Goal: Transaction & Acquisition: Purchase product/service

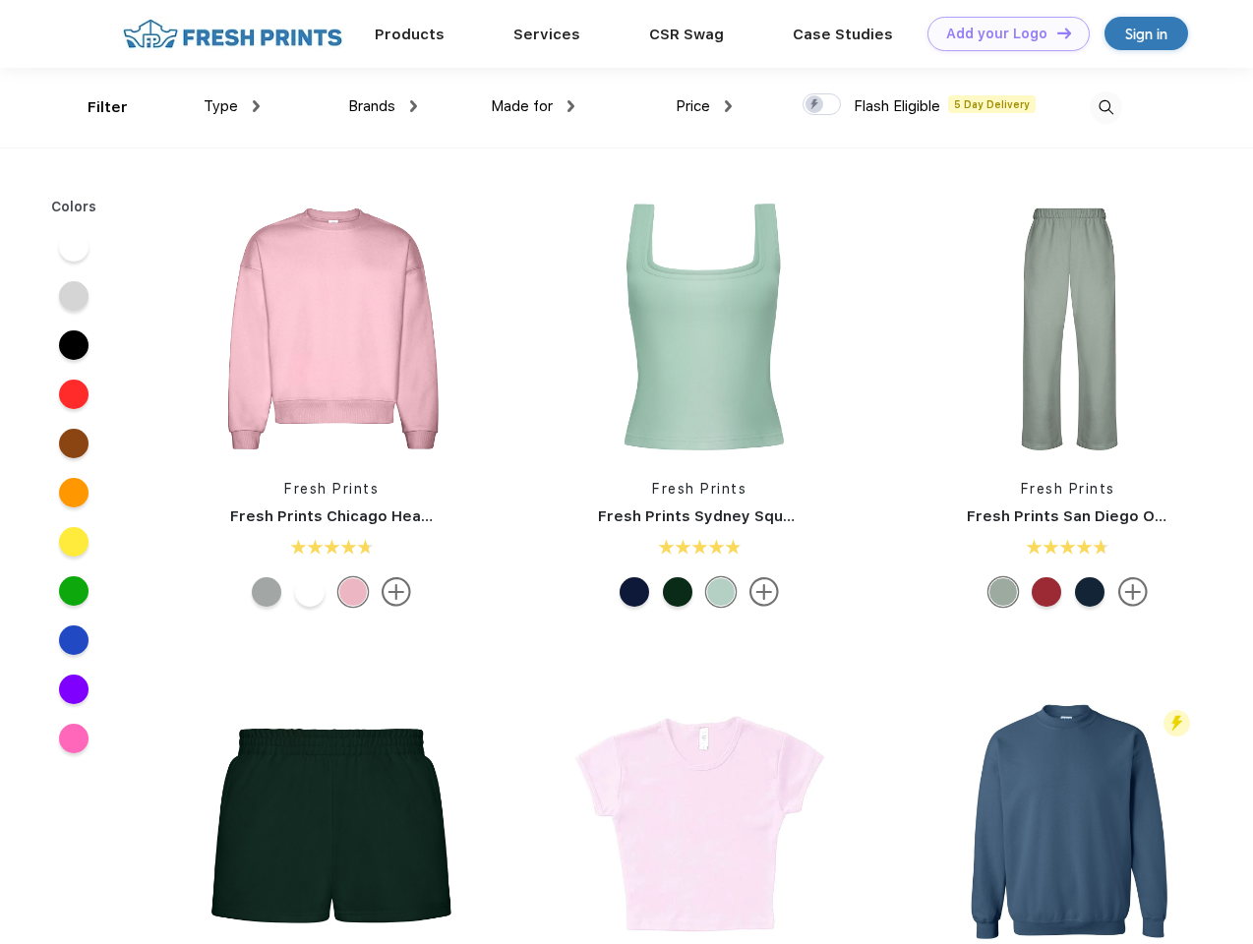
scroll to position [1, 0]
click at [1001, 33] on link "Add your Logo Design Tool" at bounding box center [1008, 34] width 162 height 34
click at [0, 0] on div "Design Tool" at bounding box center [0, 0] width 0 height 0
click at [1055, 32] on link "Add your Logo Design Tool" at bounding box center [1008, 34] width 162 height 34
click at [94, 107] on div "Filter" at bounding box center [108, 107] width 40 height 23
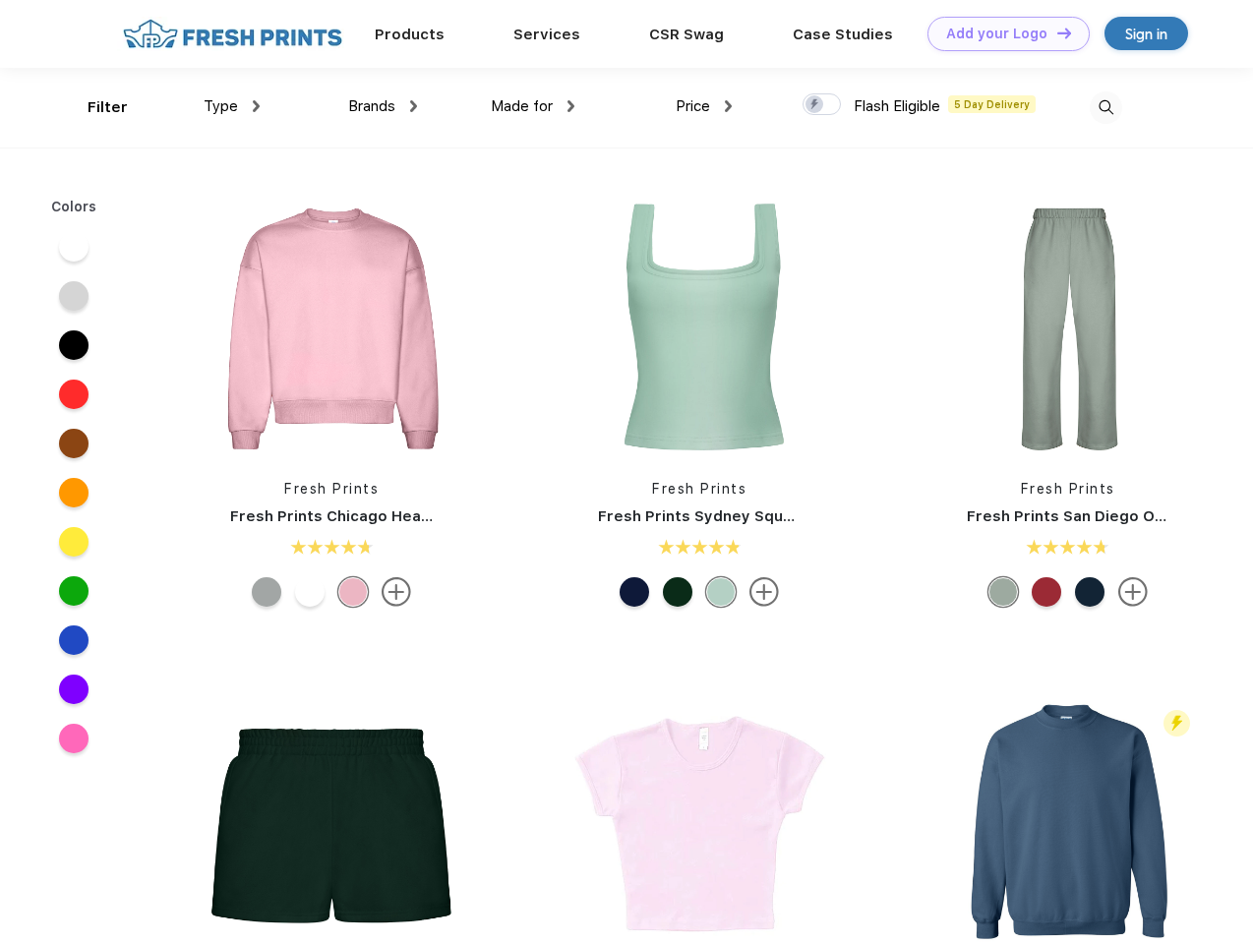
click at [232, 106] on span "Type" at bounding box center [221, 106] width 34 height 18
click at [383, 106] on span "Brands" at bounding box center [371, 106] width 47 height 18
click at [533, 106] on span "Made for" at bounding box center [522, 106] width 62 height 18
click at [704, 106] on span "Price" at bounding box center [693, 106] width 34 height 18
click at [822, 105] on div at bounding box center [822, 104] width 38 height 22
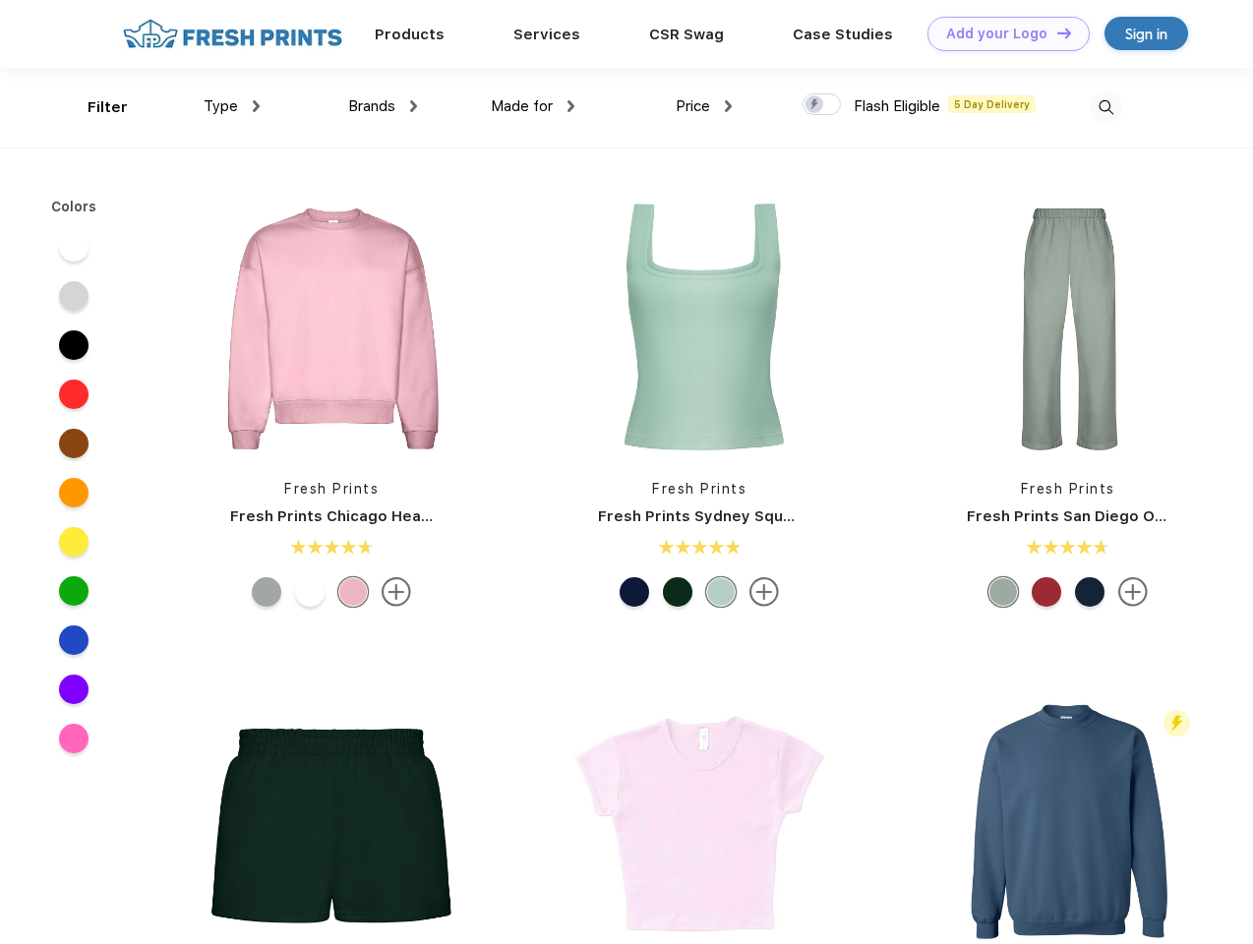
click at [815, 105] on input "checkbox" at bounding box center [809, 98] width 13 height 13
click at [1105, 107] on img at bounding box center [1106, 107] width 32 height 32
